Goal: Communication & Community: Answer question/provide support

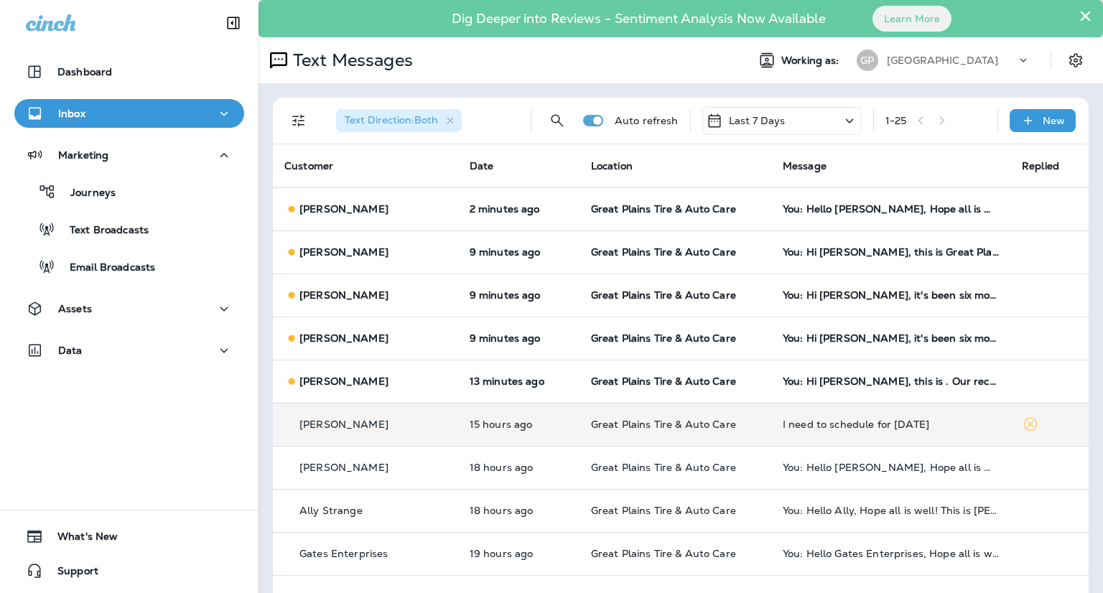
click at [856, 423] on div "I need to schedule for [DATE]" at bounding box center [891, 424] width 216 height 11
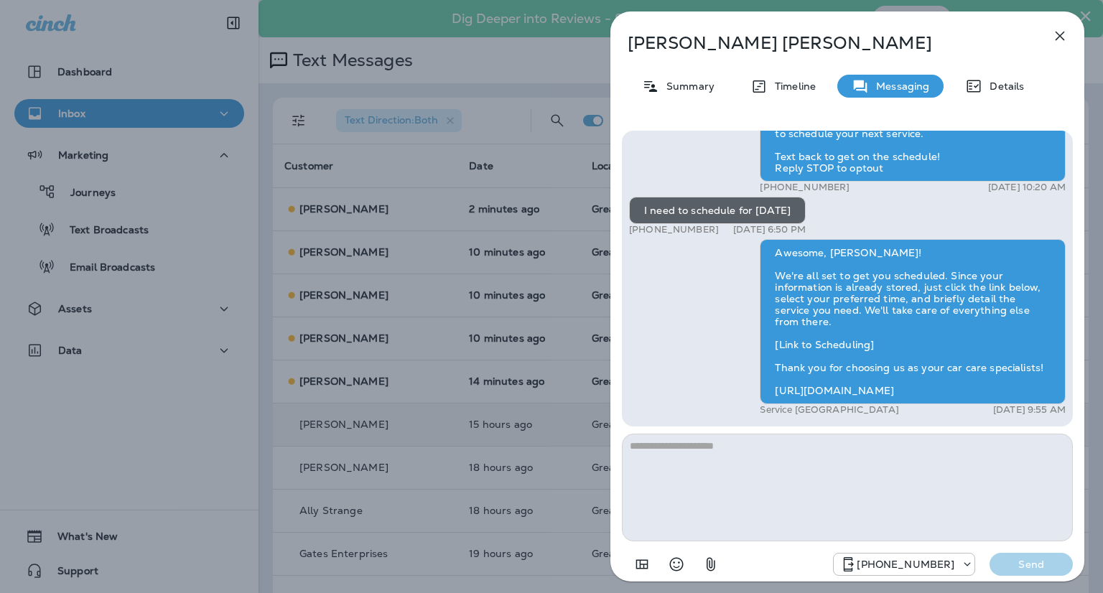
scroll to position [-75, 0]
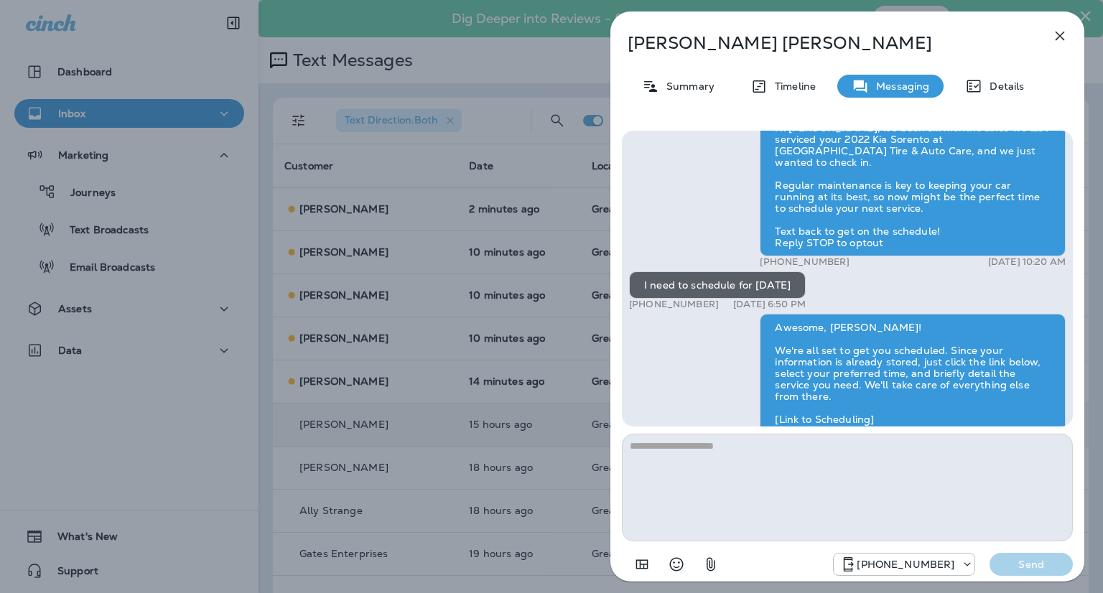
click at [1057, 41] on icon "button" at bounding box center [1059, 35] width 17 height 17
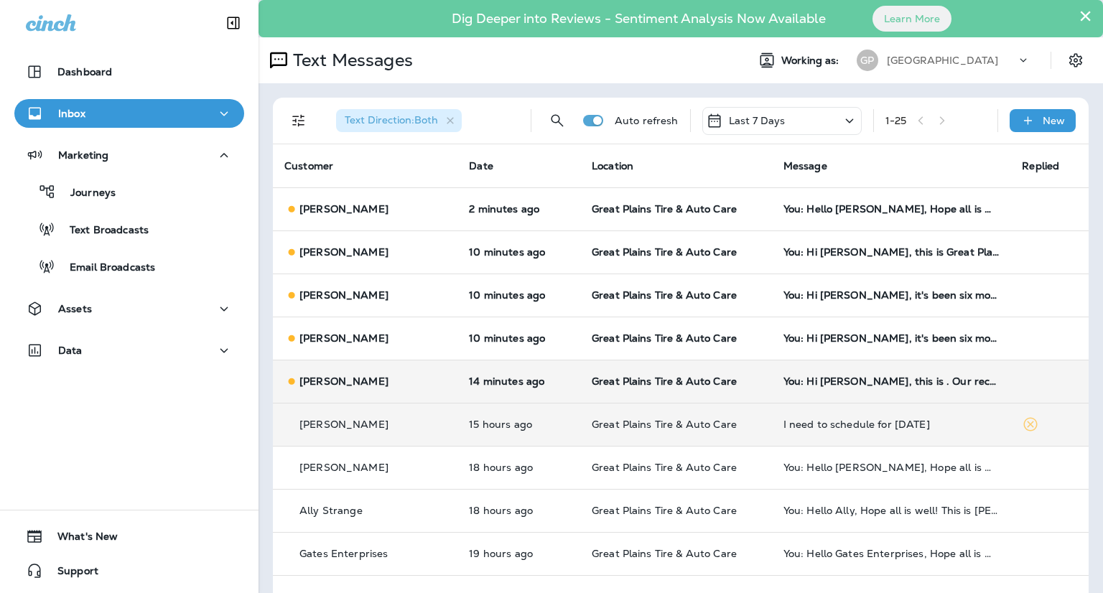
click at [824, 389] on td "You: Hi [PERSON_NAME], this is . Our records show your Ram 2500 is ready for a …" at bounding box center [891, 381] width 239 height 43
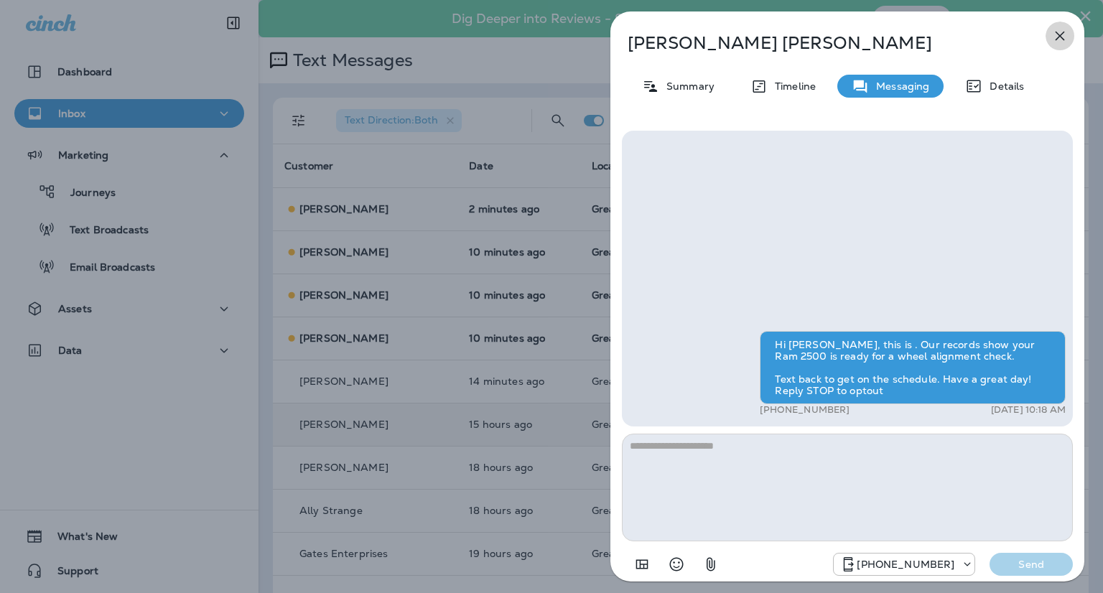
click at [1064, 40] on icon "button" at bounding box center [1060, 36] width 9 height 9
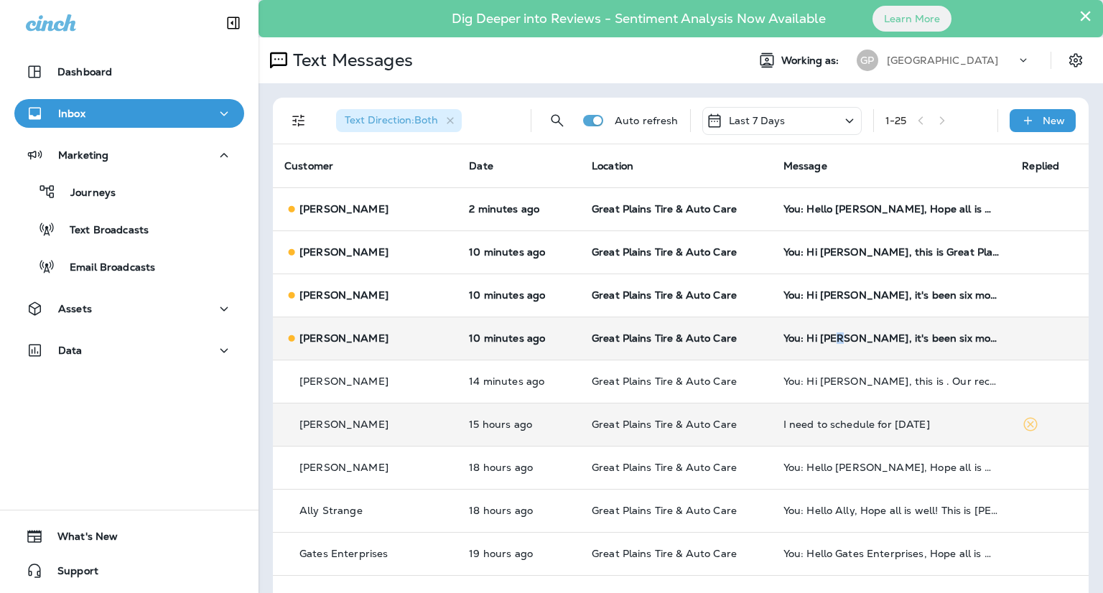
click at [819, 326] on td "You: Hi [PERSON_NAME], it's been six months since we last serviced your 2020 Ch…" at bounding box center [891, 338] width 239 height 43
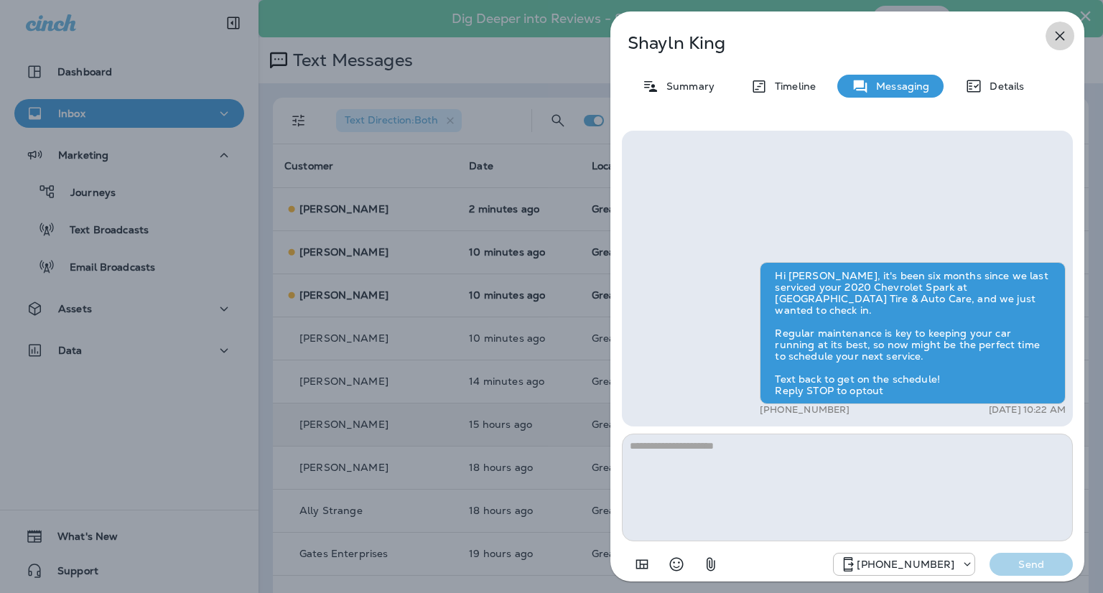
click at [1062, 28] on icon "button" at bounding box center [1059, 35] width 17 height 17
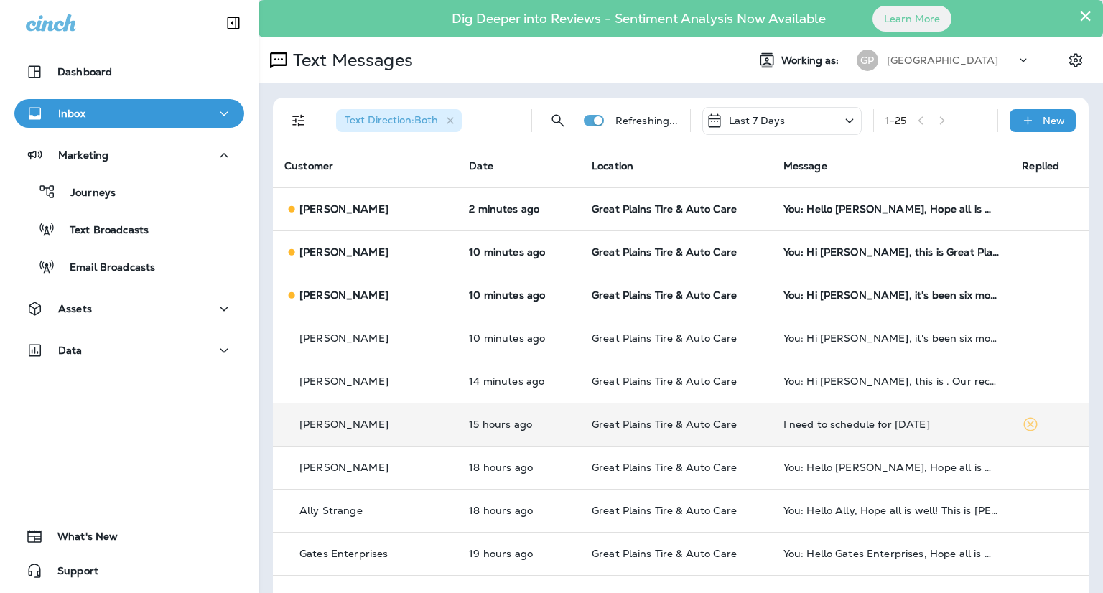
click at [902, 242] on td "You: Hi [PERSON_NAME], this is Great Plains Tire & Auto Care. Our records show …" at bounding box center [891, 252] width 239 height 43
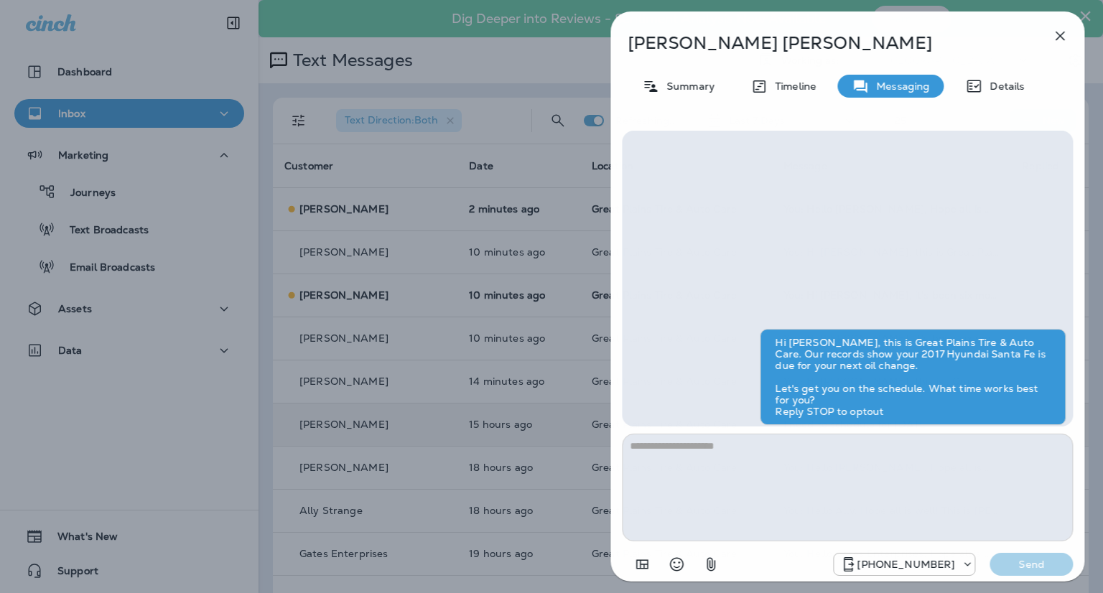
click at [1055, 34] on icon "button" at bounding box center [1059, 35] width 17 height 17
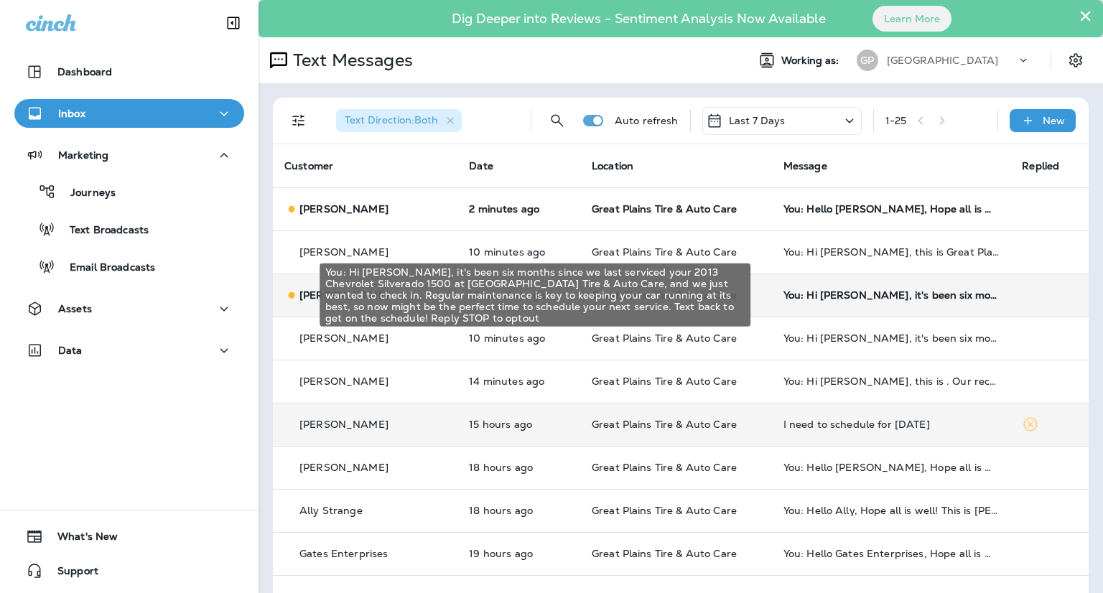
click at [875, 301] on td "You: Hi [PERSON_NAME], it's been six months since we last serviced your 2013 Ch…" at bounding box center [891, 295] width 239 height 43
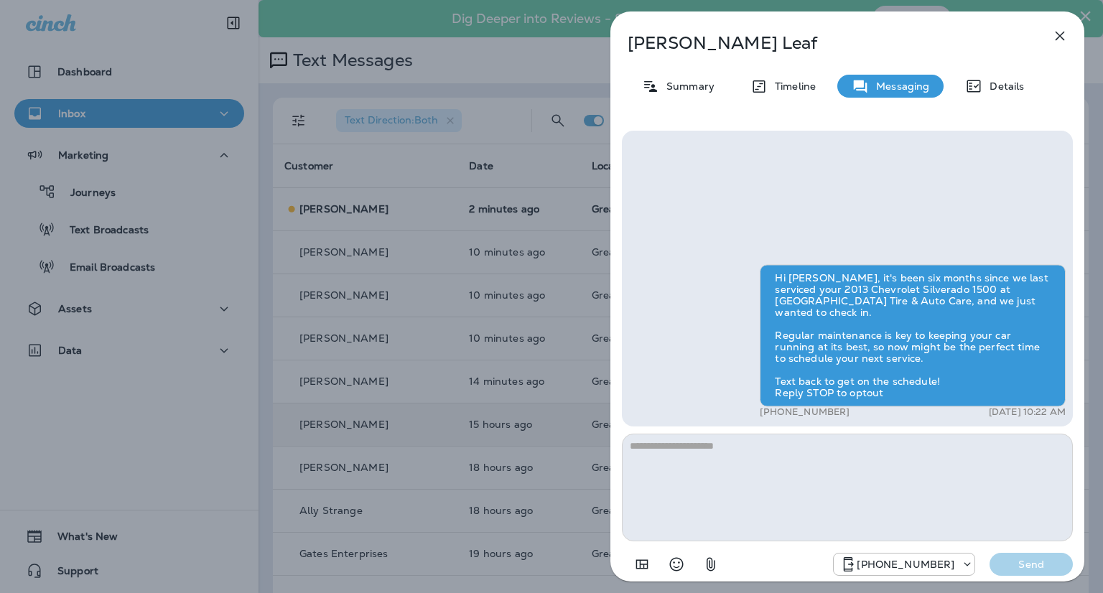
click at [1056, 45] on button "button" at bounding box center [1060, 36] width 29 height 29
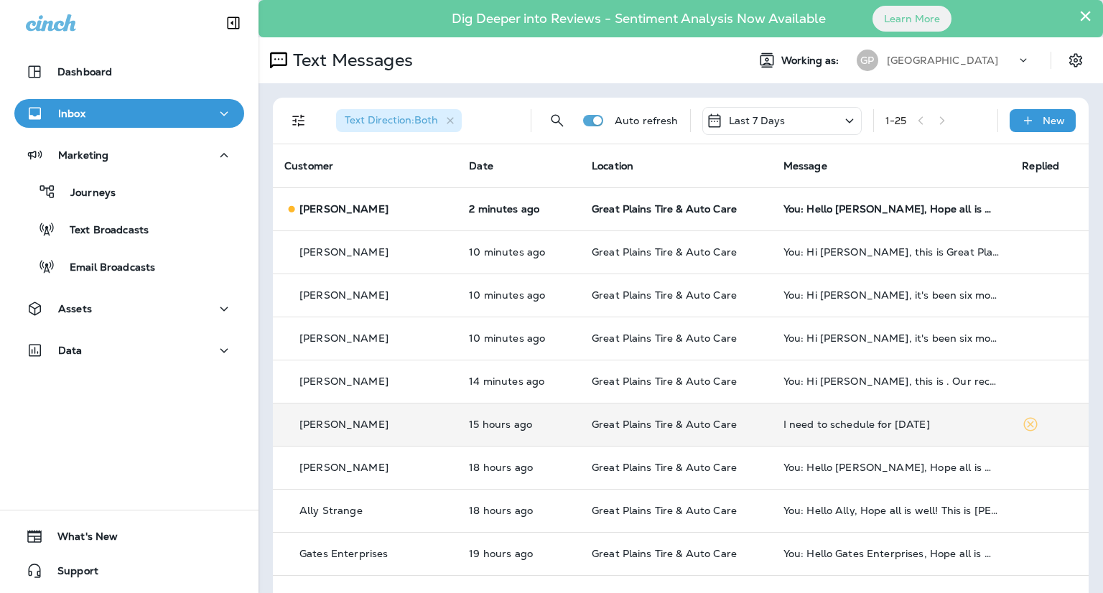
click at [860, 220] on div at bounding box center [551, 296] width 1103 height 593
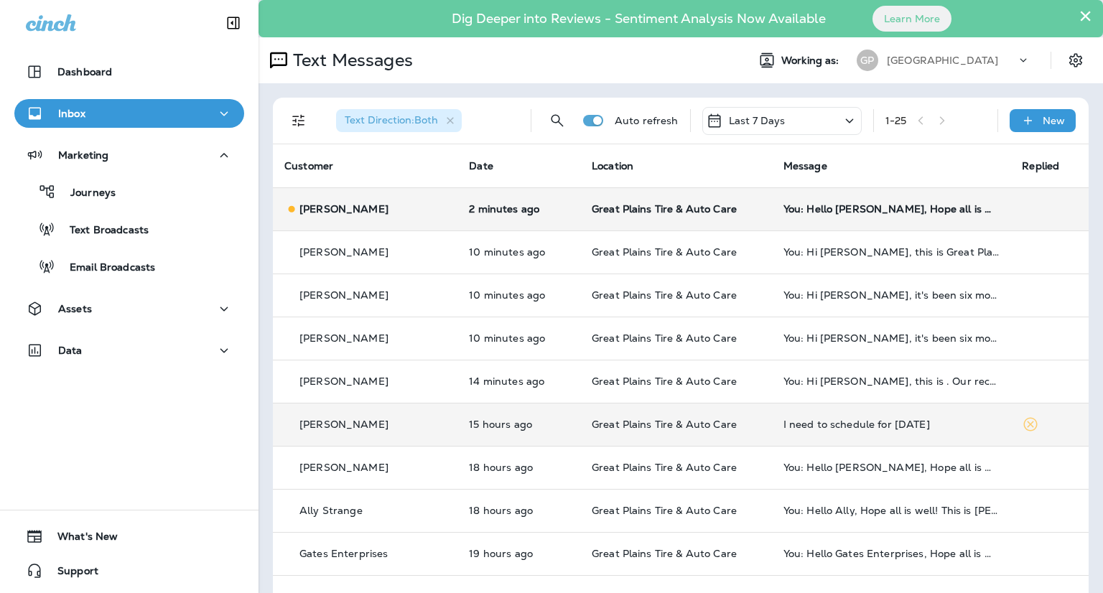
click at [945, 204] on div "You: Hello [PERSON_NAME], Hope all is well! This is [PERSON_NAME] from Great Pl…" at bounding box center [892, 208] width 216 height 11
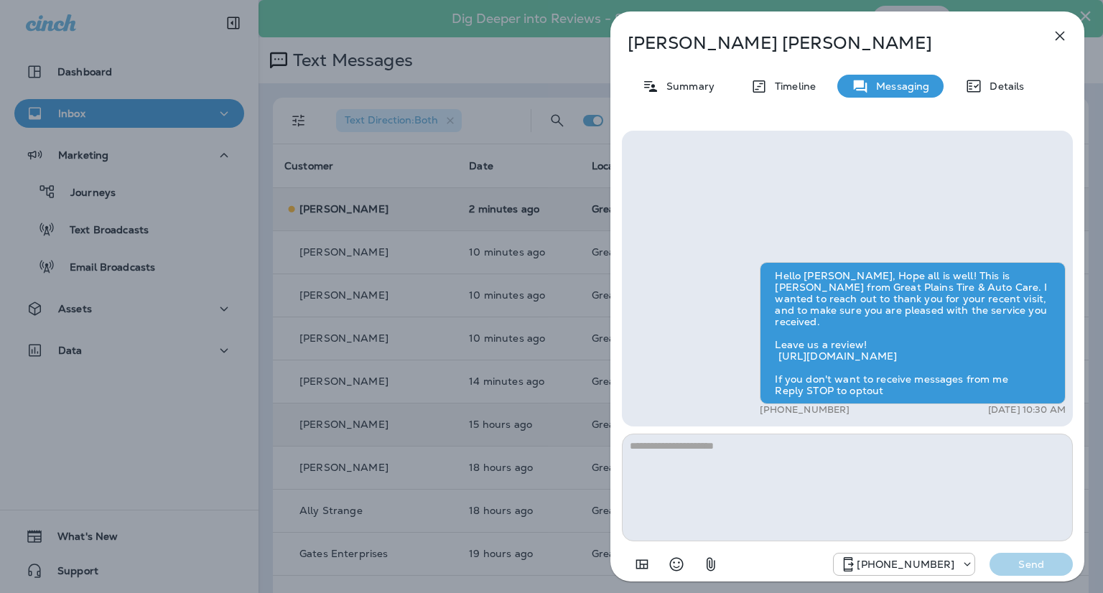
click at [1057, 41] on icon "button" at bounding box center [1059, 35] width 17 height 17
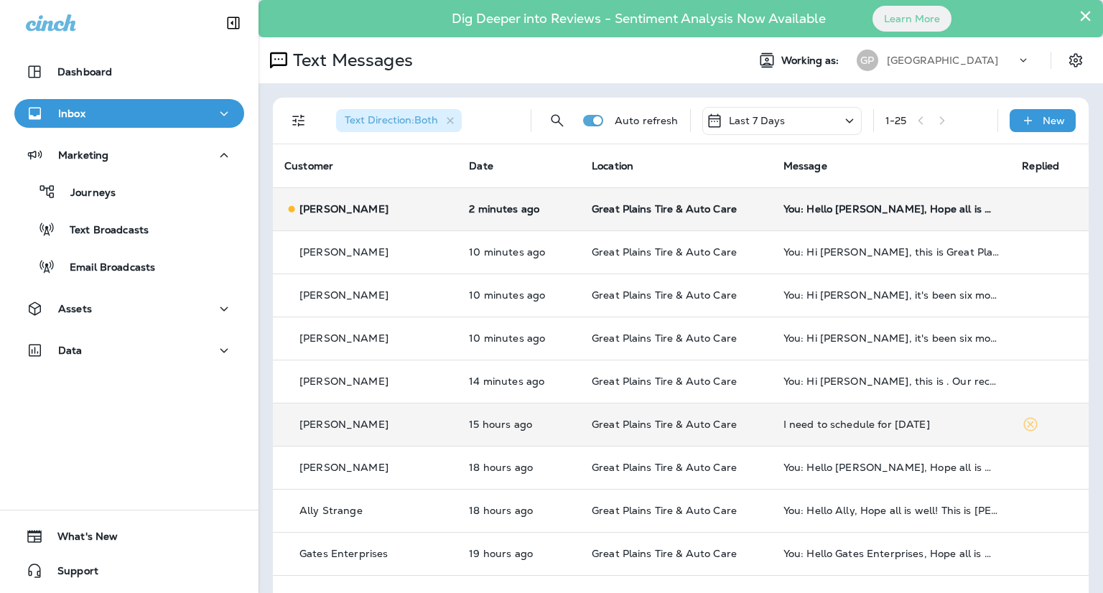
click at [330, 209] on p "[PERSON_NAME]" at bounding box center [343, 208] width 89 height 11
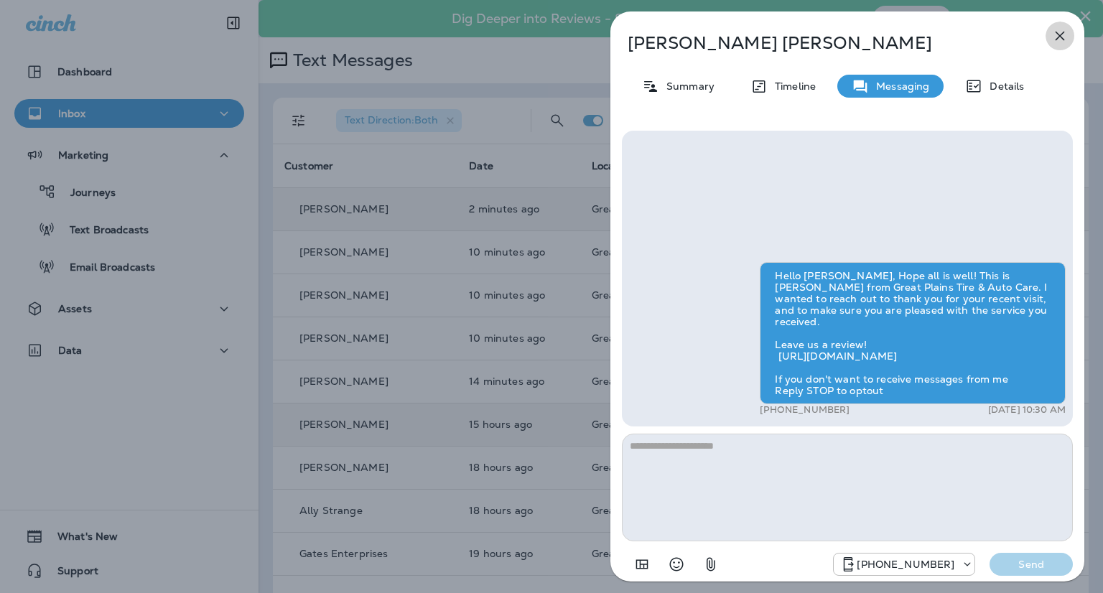
click at [1060, 32] on icon "button" at bounding box center [1059, 35] width 17 height 17
